Goal: Transaction & Acquisition: Purchase product/service

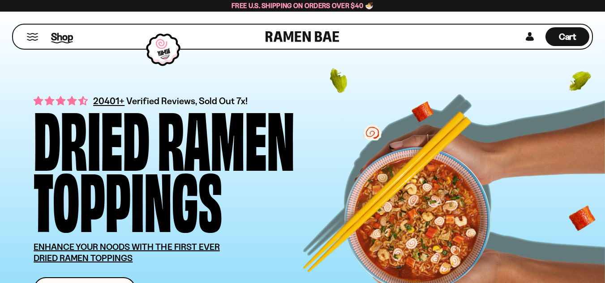
click at [66, 35] on span "Shop" at bounding box center [62, 36] width 22 height 13
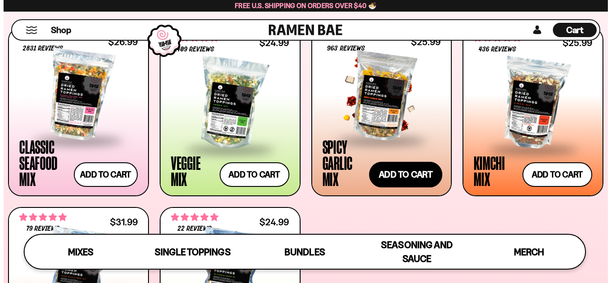
scroll to position [358, 0]
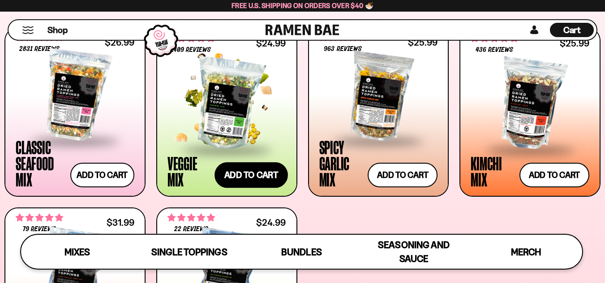
click at [263, 176] on button "Add to cart Add ― Regular price $24.99 Regular price Sale price $24.99 Unit pri…" at bounding box center [250, 175] width 73 height 26
